Goal: Information Seeking & Learning: Learn about a topic

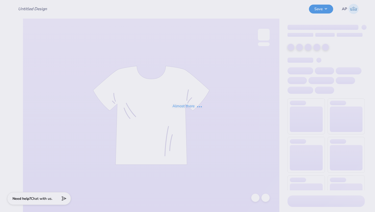
type input "kappa alpha pi"
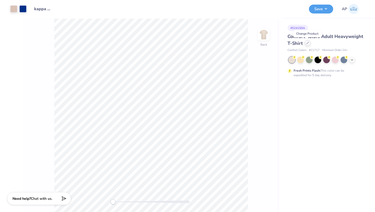
click at [308, 44] on icon at bounding box center [307, 43] width 3 height 3
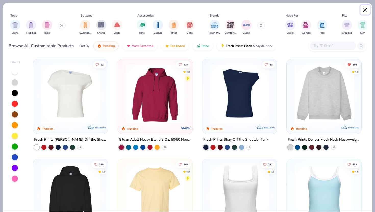
click at [366, 9] on button "Close" at bounding box center [366, 10] width 10 height 10
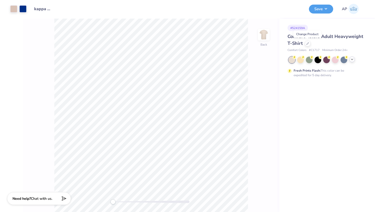
click at [352, 58] on icon at bounding box center [352, 59] width 4 height 4
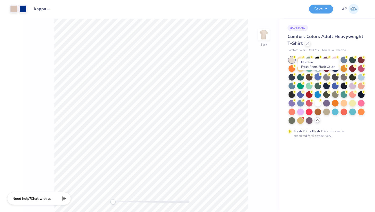
click at [319, 78] on div at bounding box center [318, 76] width 7 height 7
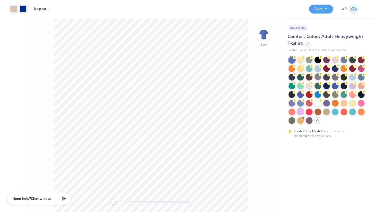
click at [301, 112] on div at bounding box center [300, 111] width 7 height 7
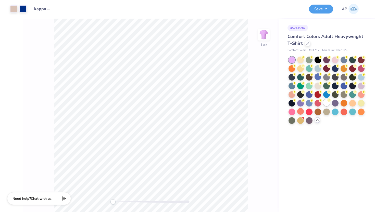
click at [325, 102] on div at bounding box center [326, 103] width 7 height 7
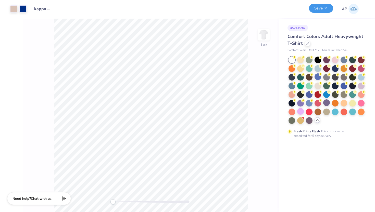
click at [317, 10] on button "Save" at bounding box center [321, 8] width 24 height 9
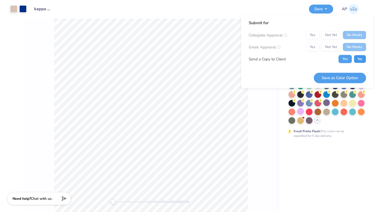
click at [358, 60] on button "No" at bounding box center [360, 59] width 12 height 8
click at [334, 75] on button "Save as Color Option" at bounding box center [340, 78] width 52 height 10
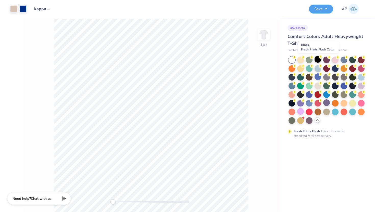
click at [318, 61] on div at bounding box center [318, 59] width 7 height 7
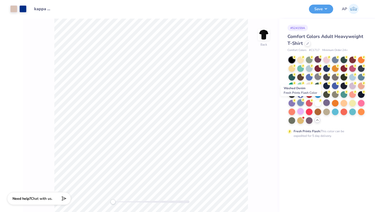
click at [301, 104] on div at bounding box center [300, 103] width 7 height 7
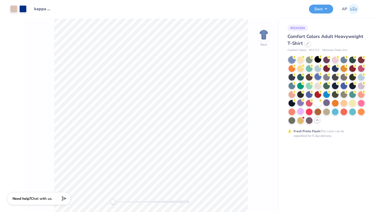
click at [317, 77] on div at bounding box center [318, 76] width 7 height 7
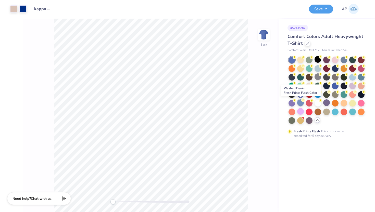
click at [302, 104] on div at bounding box center [300, 103] width 7 height 7
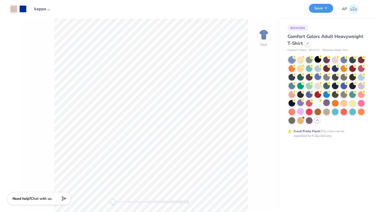
click at [318, 10] on button "Save" at bounding box center [321, 8] width 24 height 9
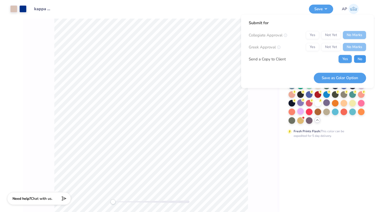
click at [361, 61] on button "No" at bounding box center [360, 59] width 12 height 8
click at [351, 75] on button "Save as Color Option" at bounding box center [340, 78] width 52 height 10
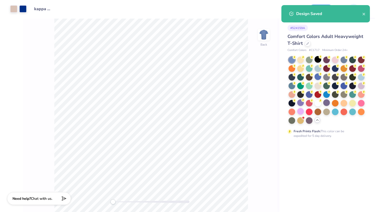
click at [323, 30] on div "# 524159A" at bounding box center [326, 28] width 77 height 6
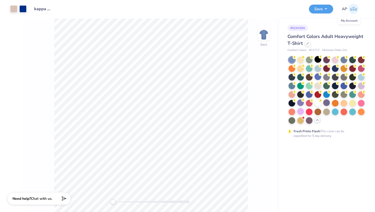
click at [347, 7] on span "AP" at bounding box center [344, 9] width 5 height 6
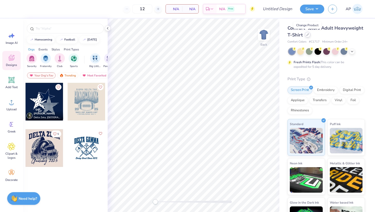
click at [306, 36] on div at bounding box center [308, 35] width 6 height 6
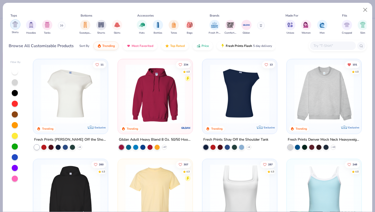
click at [15, 27] on img "filter for Shirts" at bounding box center [15, 24] width 6 height 6
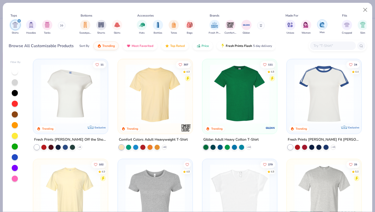
click at [322, 28] on div "filter for Men" at bounding box center [322, 24] width 10 height 10
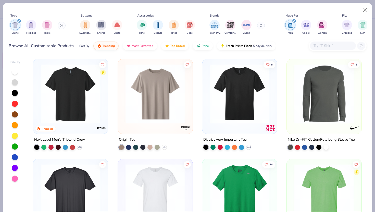
click at [322, 28] on div "filter for Women" at bounding box center [322, 25] width 10 height 10
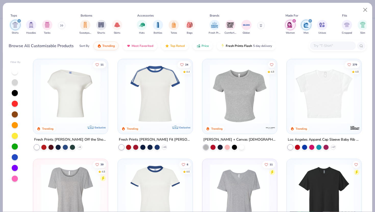
click at [294, 21] on icon "filter for Women" at bounding box center [294, 21] width 2 height 2
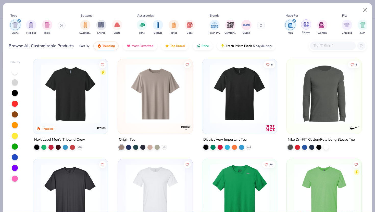
click at [306, 25] on img "filter for Unisex" at bounding box center [306, 24] width 6 height 6
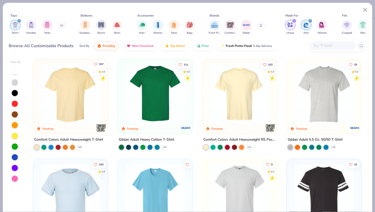
click at [97, 63] on icon "Like" at bounding box center [96, 64] width 4 height 4
click at [264, 63] on icon "Like" at bounding box center [265, 64] width 4 height 4
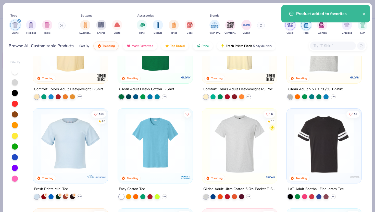
scroll to position [51, 0]
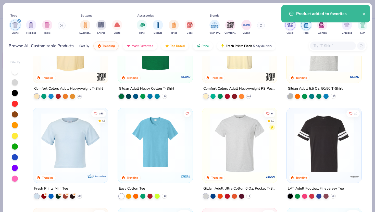
click at [164, 62] on img at bounding box center [155, 42] width 65 height 59
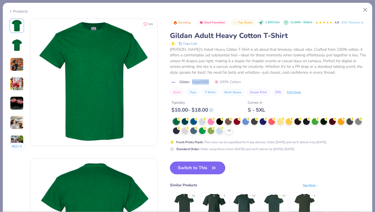
drag, startPoint x: 211, startPoint y: 82, endPoint x: 192, endPoint y: 82, distance: 18.9
click at [192, 82] on div "Gildan Style G500 100% Cotton" at bounding box center [268, 81] width 196 height 5
copy span "Style G500"
click at [217, 64] on div "[PERSON_NAME]'s Adult Heavy Cotton T-Shirt is all about that timeless, robust v…" at bounding box center [268, 61] width 196 height 29
click at [364, 10] on button "Close" at bounding box center [366, 10] width 10 height 10
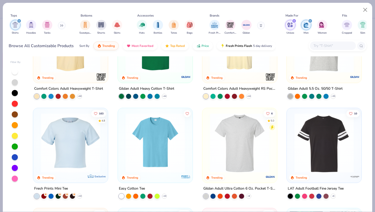
click at [256, 70] on img at bounding box center [239, 42] width 65 height 59
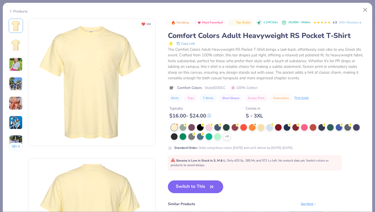
click at [353, 105] on div "Typically $ 16.00 - $ 24.00 Comes In S - 3XL" at bounding box center [267, 110] width 199 height 17
click at [266, 11] on div "Products" at bounding box center [187, 9] width 369 height 13
click at [367, 10] on button "Close" at bounding box center [366, 10] width 10 height 10
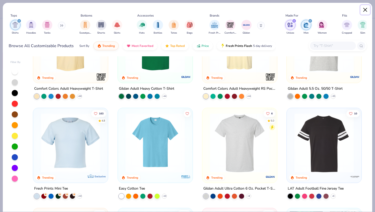
click at [364, 8] on button "Close" at bounding box center [366, 10] width 10 height 10
